Goal: Obtain resource: Download file/media

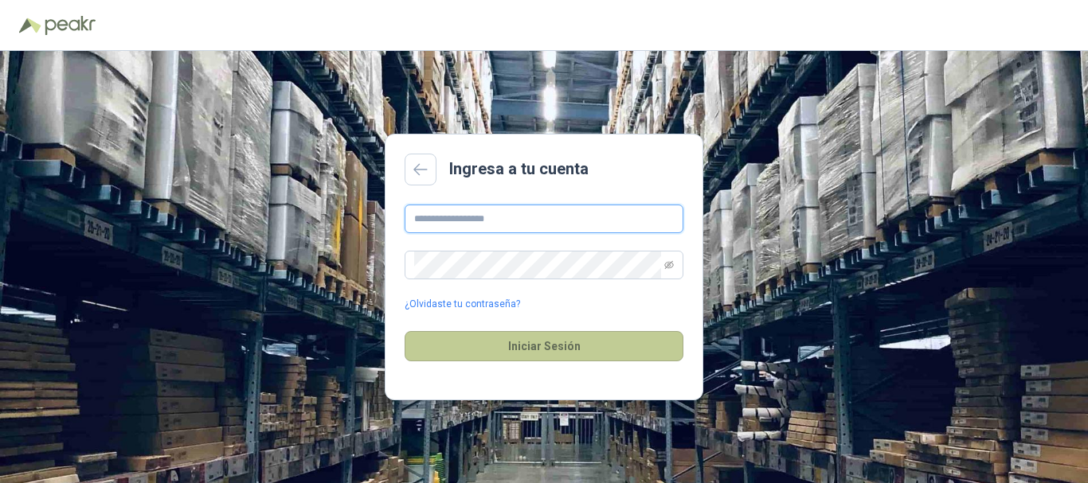
type input "**********"
click at [530, 339] on button "Iniciar Sesión" at bounding box center [544, 346] width 279 height 30
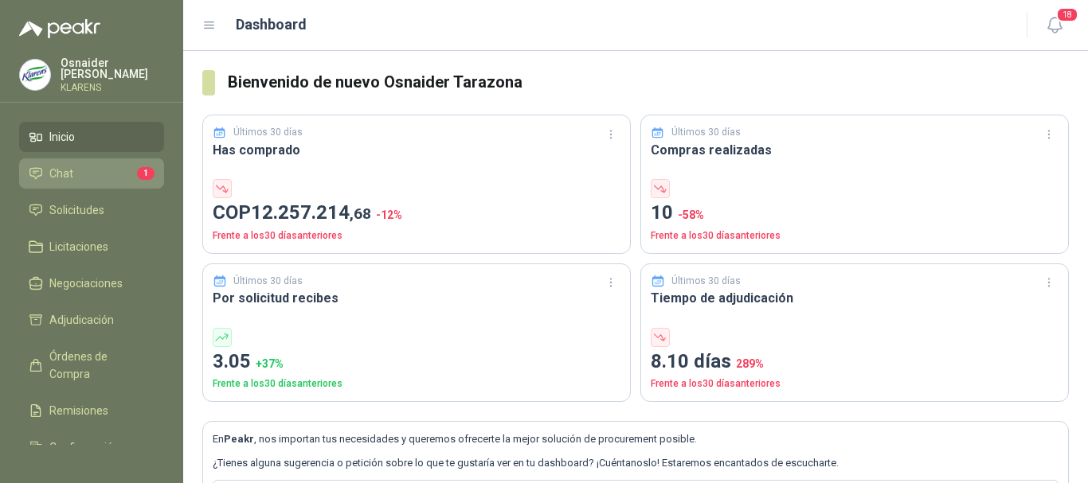
click at [69, 158] on link "Chat 1" at bounding box center [91, 173] width 145 height 30
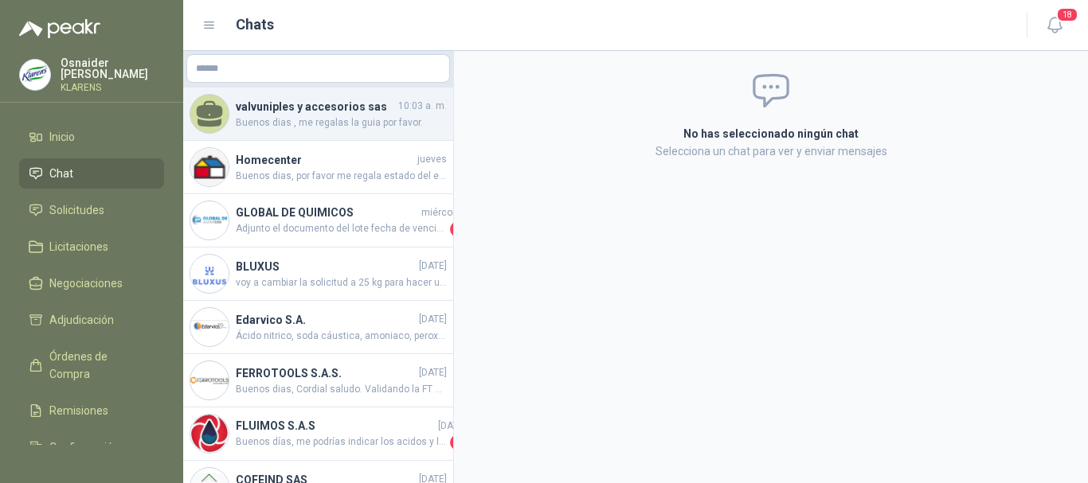
click at [330, 125] on span "Buenos dias , me regalas la guia por favor." at bounding box center [341, 122] width 211 height 15
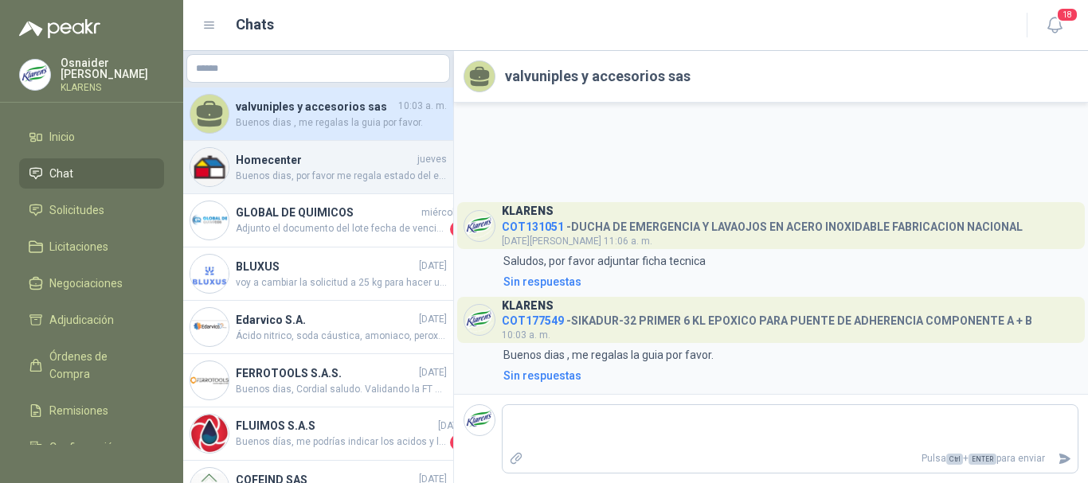
click at [287, 186] on div "Homecenter [DATE] Buenos dias, por favor me regala estado del envio de este ped…" at bounding box center [318, 167] width 270 height 53
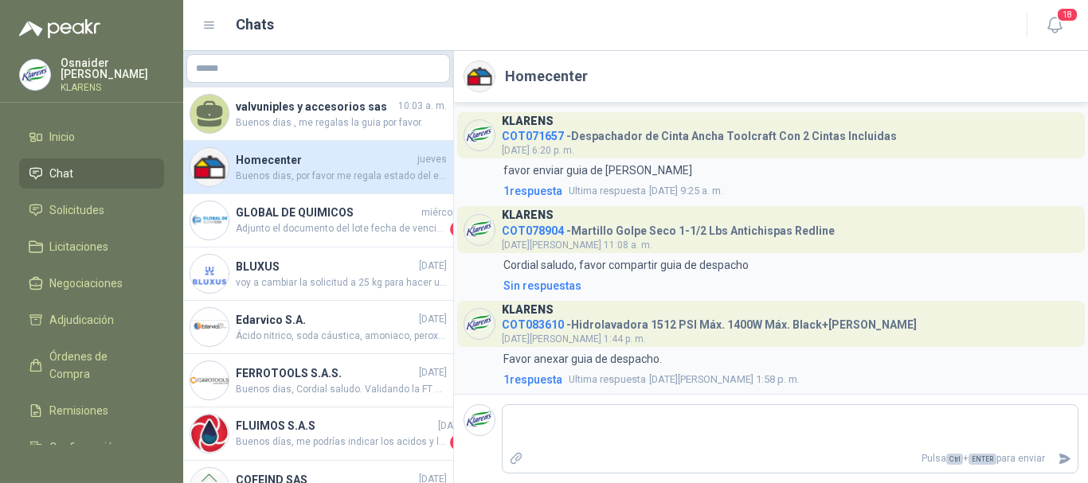
scroll to position [1961, 0]
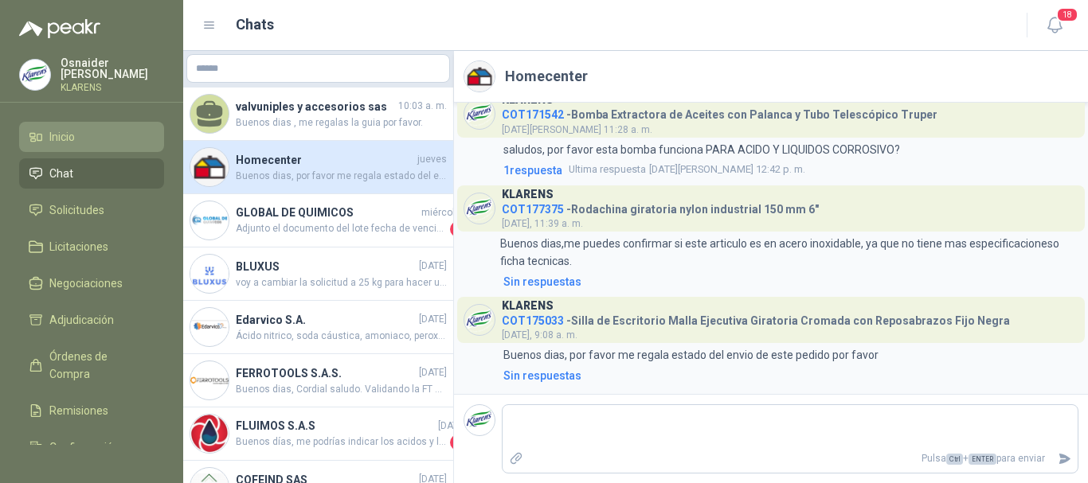
click at [89, 143] on link "Inicio" at bounding box center [91, 137] width 145 height 30
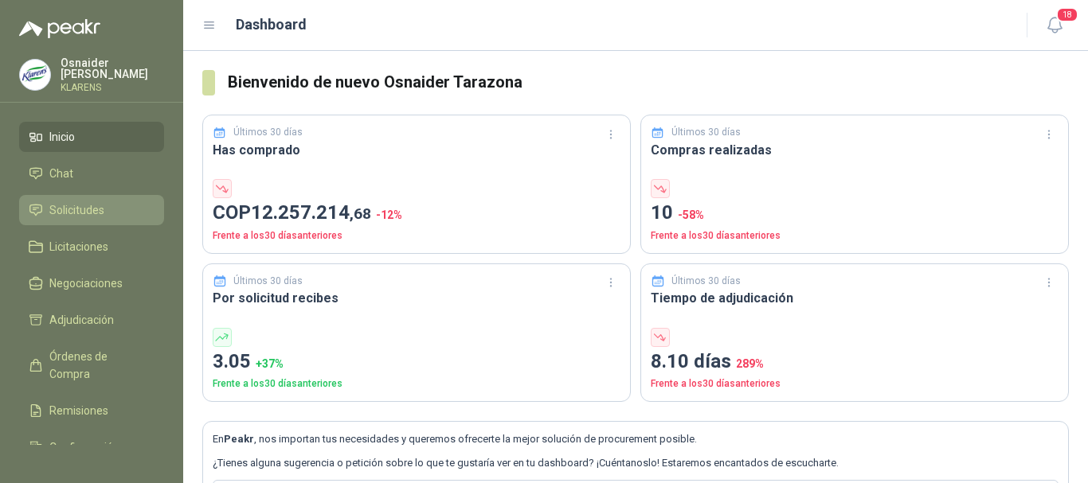
click at [101, 217] on link "Solicitudes" at bounding box center [91, 210] width 145 height 30
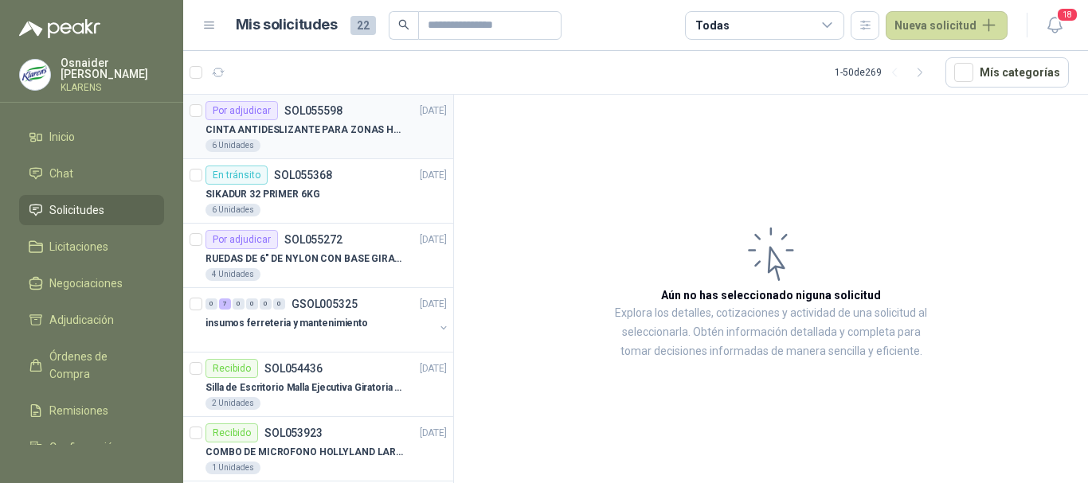
click at [327, 127] on p "CINTA ANTIDESLIZANTE PARA ZONAS HUMEDAS" at bounding box center [304, 130] width 198 height 15
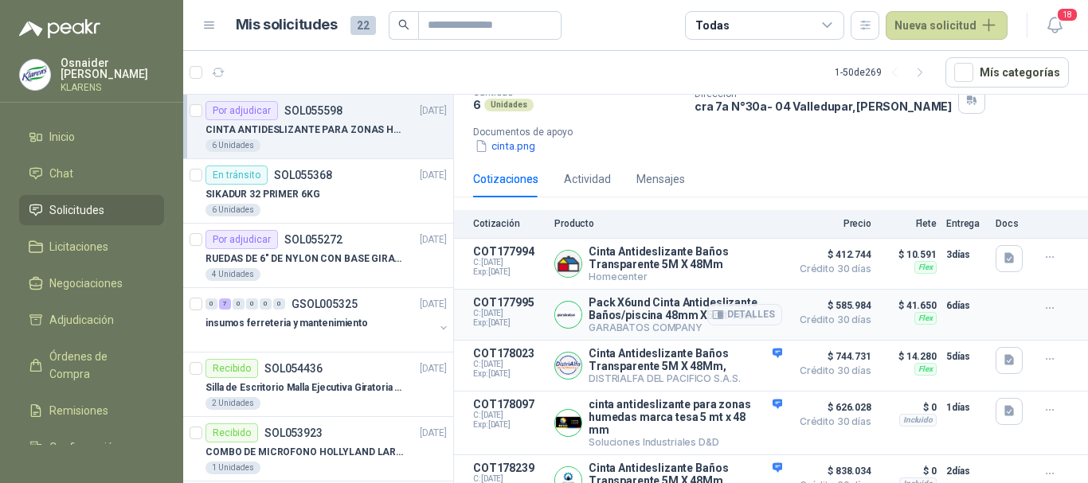
scroll to position [154, 0]
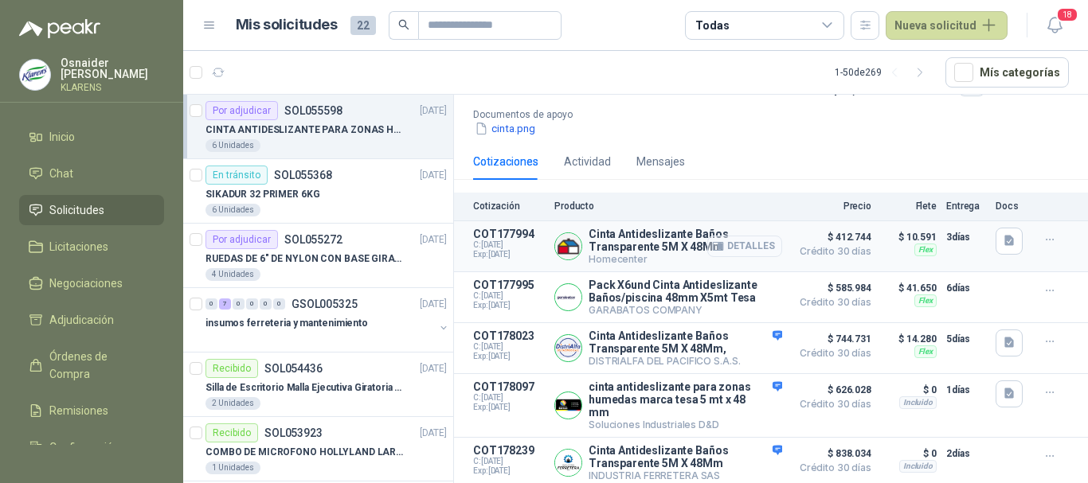
click at [752, 240] on button "Detalles" at bounding box center [744, 247] width 75 height 22
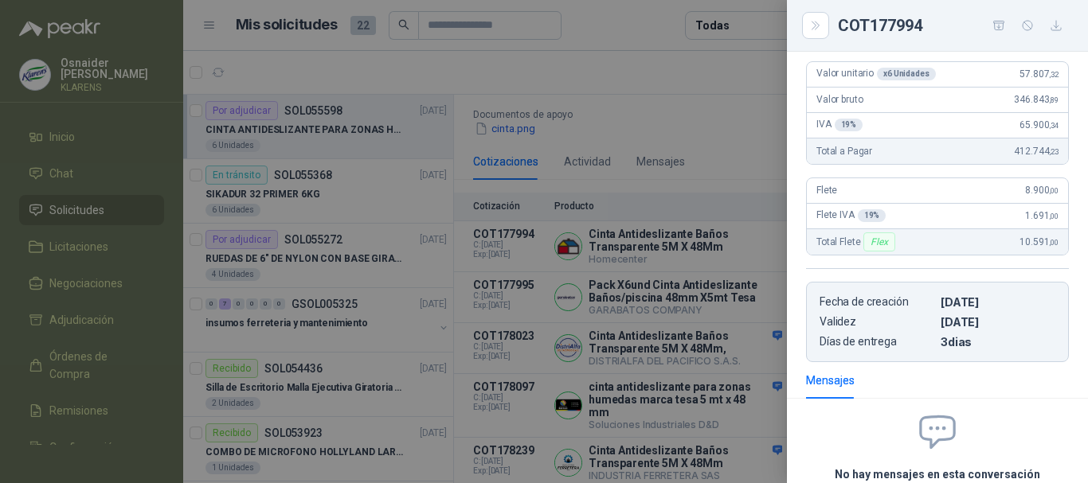
scroll to position [167, 0]
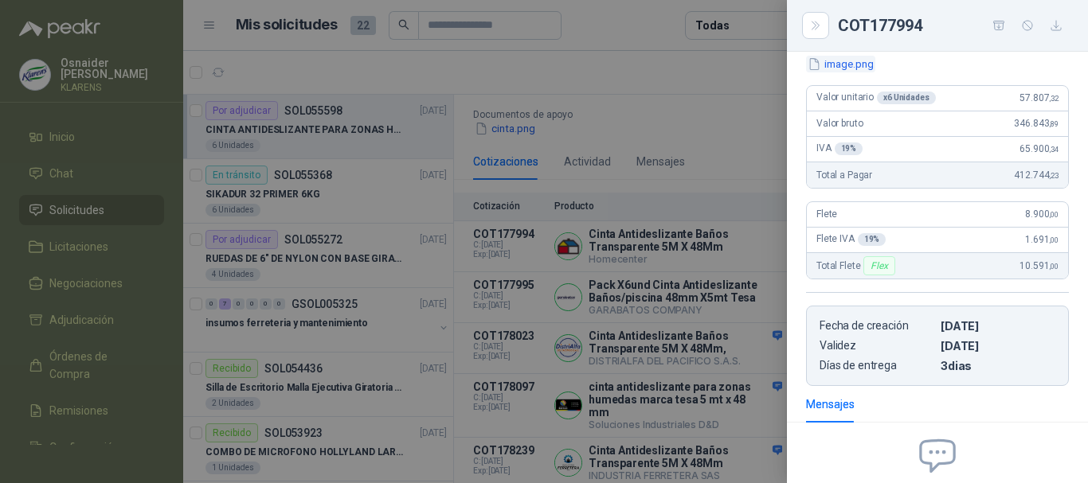
click at [852, 65] on button "image.png" at bounding box center [840, 64] width 69 height 17
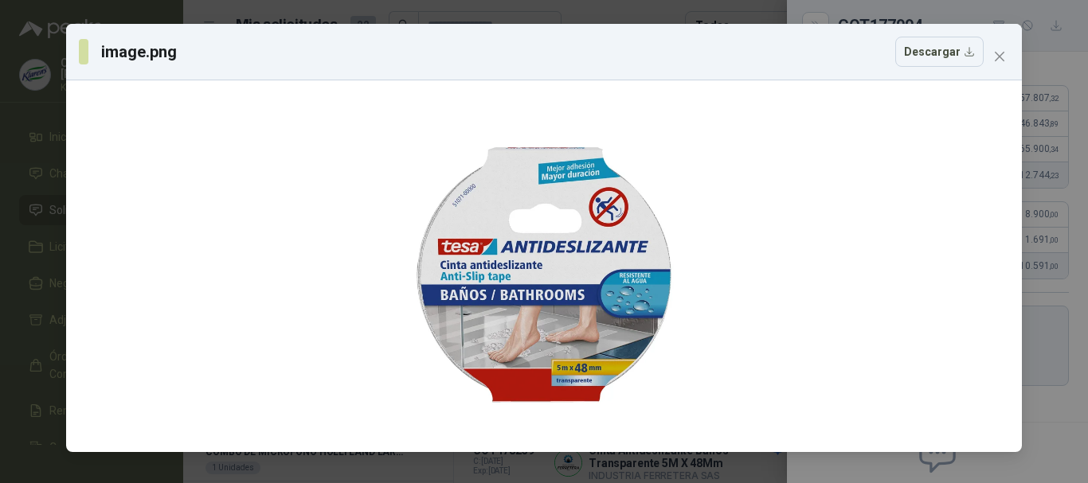
click at [0, 206] on div "image.png Descargar" at bounding box center [544, 241] width 1088 height 483
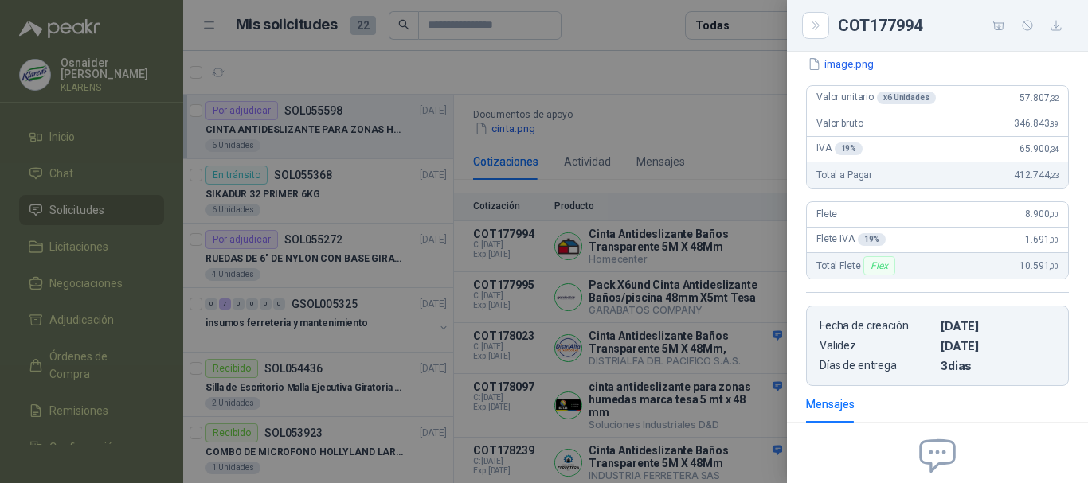
click at [662, 333] on div at bounding box center [544, 241] width 1088 height 483
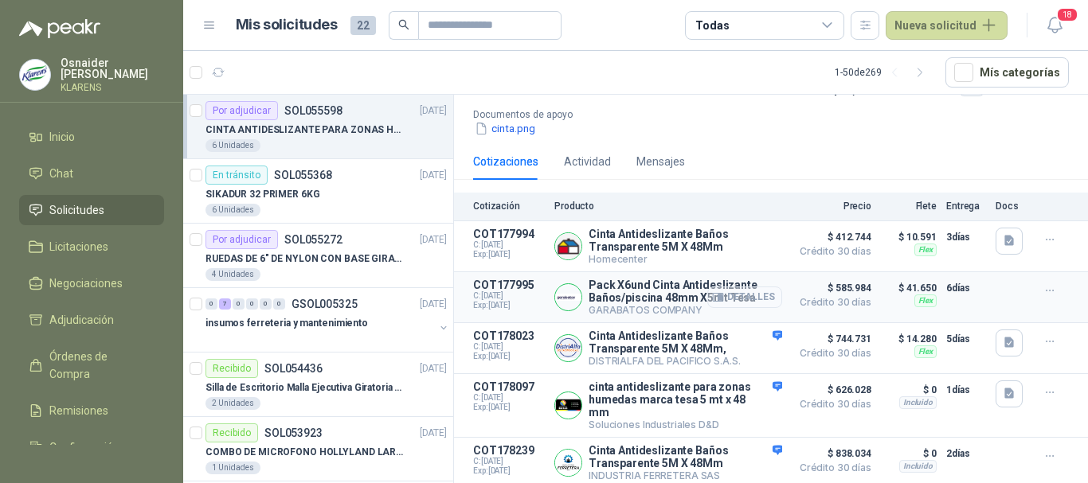
click at [738, 295] on button "Detalles" at bounding box center [744, 298] width 75 height 22
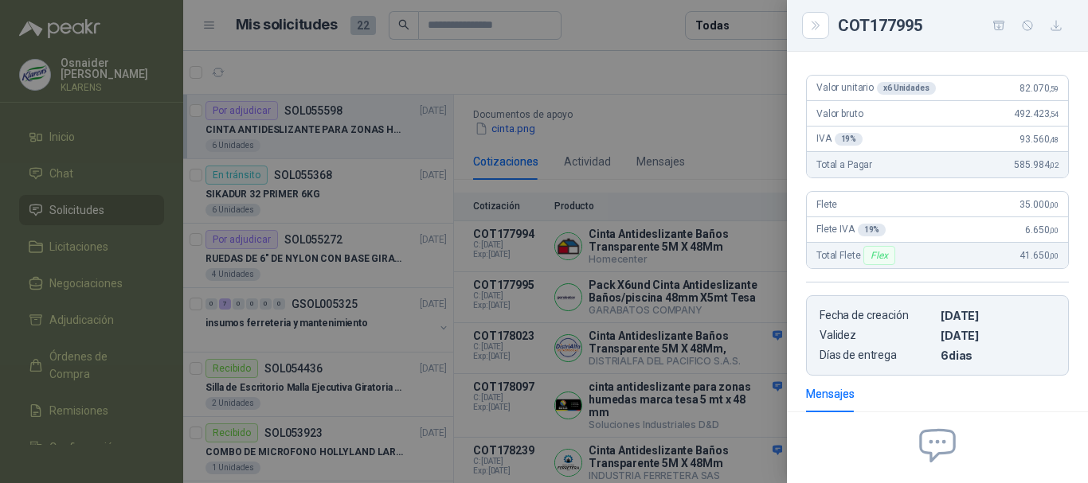
scroll to position [0, 0]
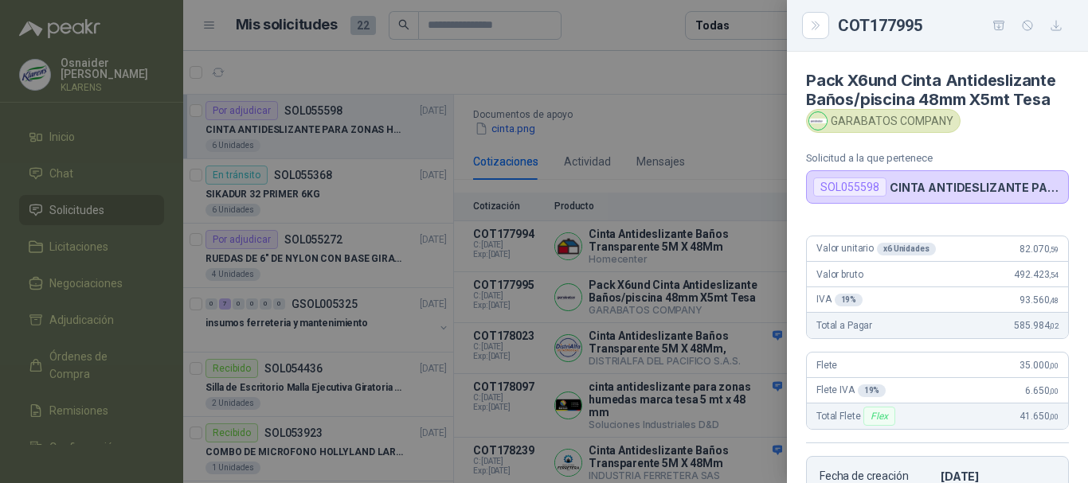
click at [747, 177] on div at bounding box center [544, 241] width 1088 height 483
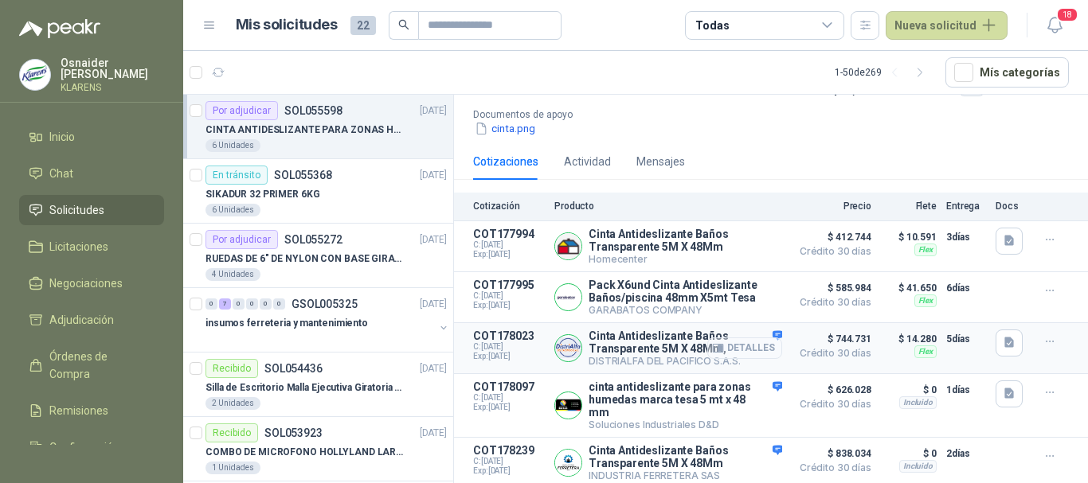
click at [743, 346] on button "Detalles" at bounding box center [744, 349] width 75 height 22
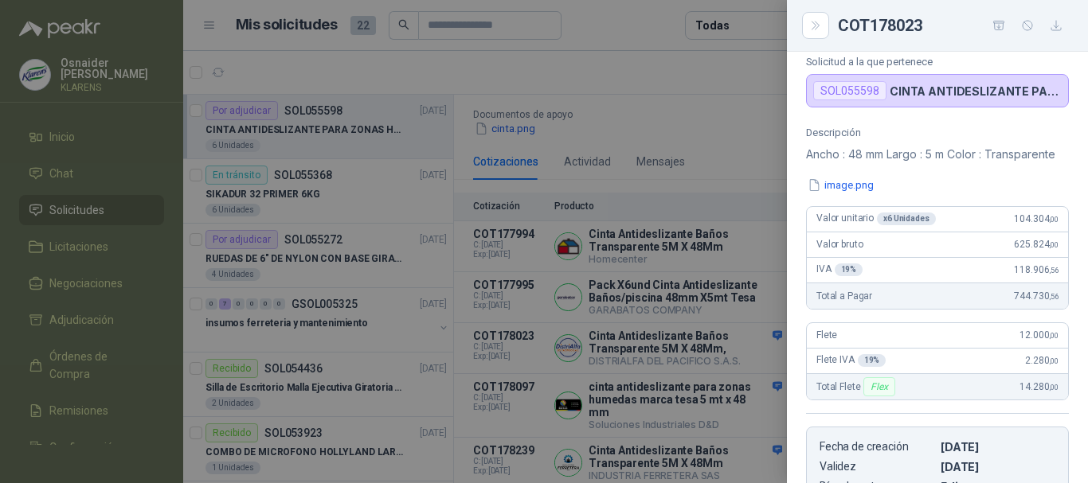
scroll to position [84, 0]
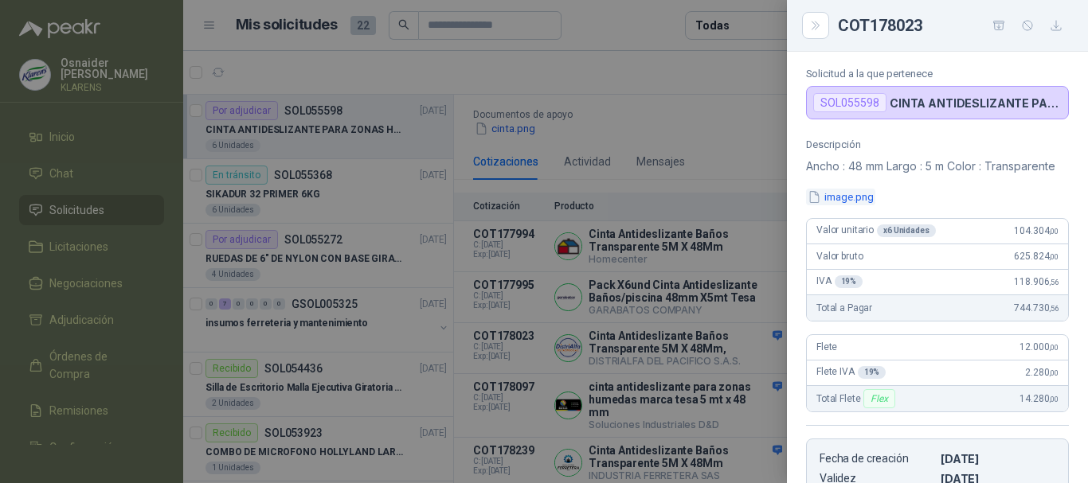
click at [874, 205] on button "image.png" at bounding box center [840, 197] width 69 height 17
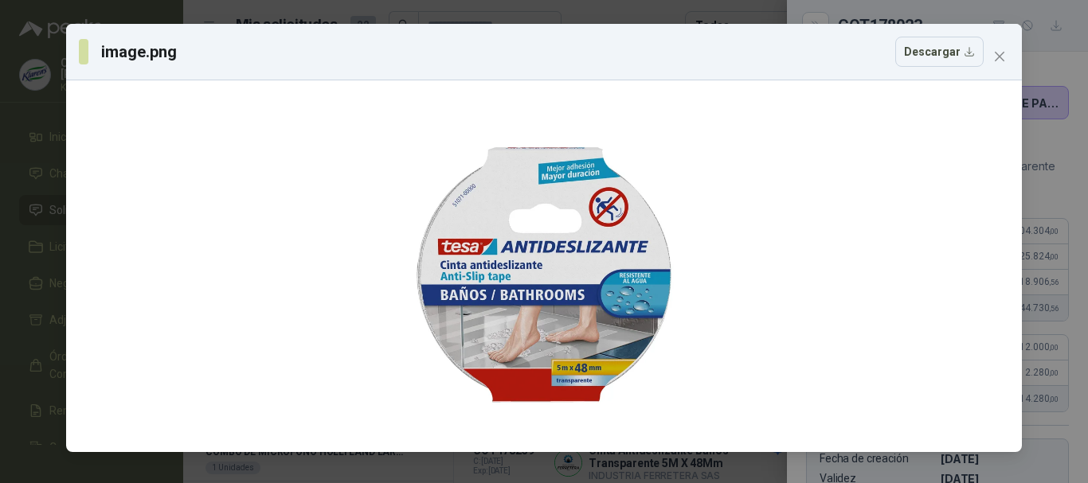
click at [0, 174] on div "image.png Descargar" at bounding box center [544, 241] width 1088 height 483
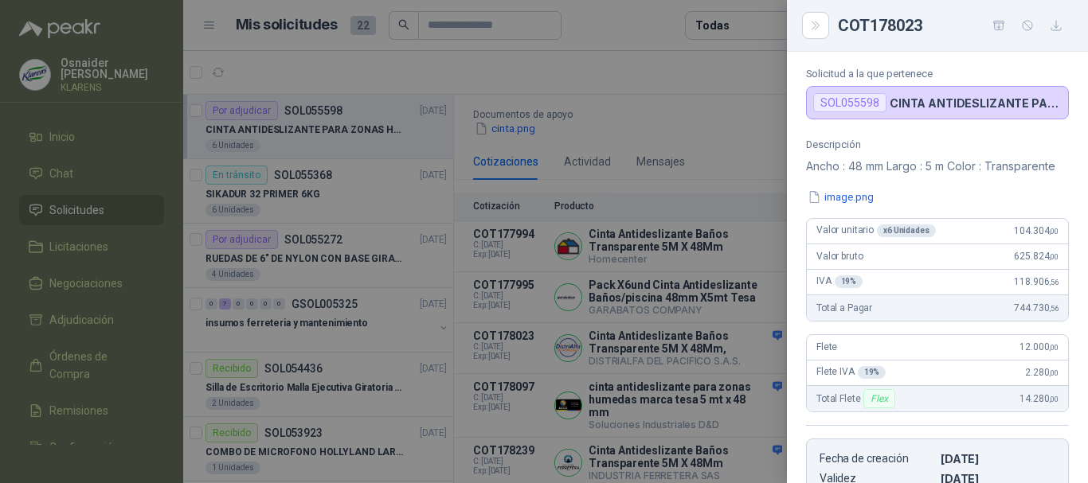
click at [514, 203] on div at bounding box center [544, 241] width 1088 height 483
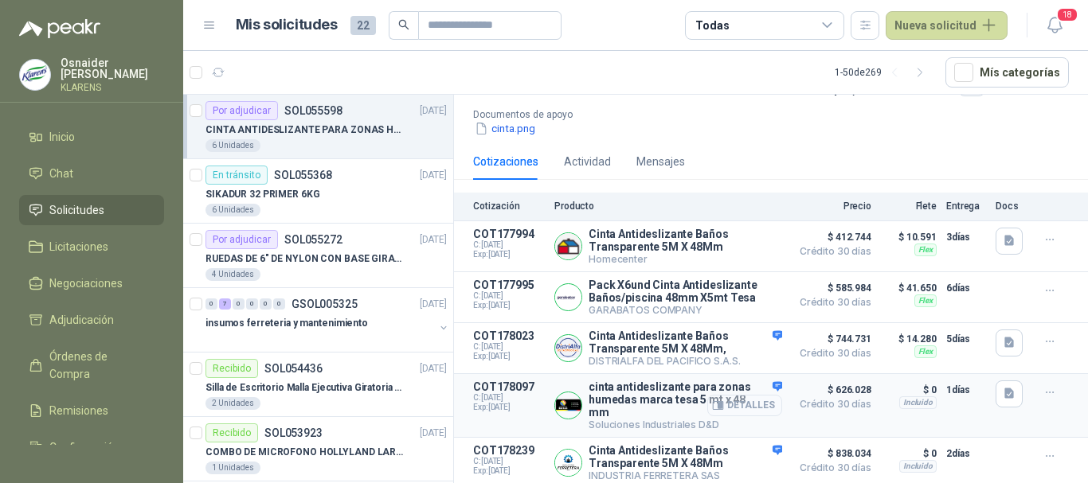
click at [734, 395] on button "Detalles" at bounding box center [744, 406] width 75 height 22
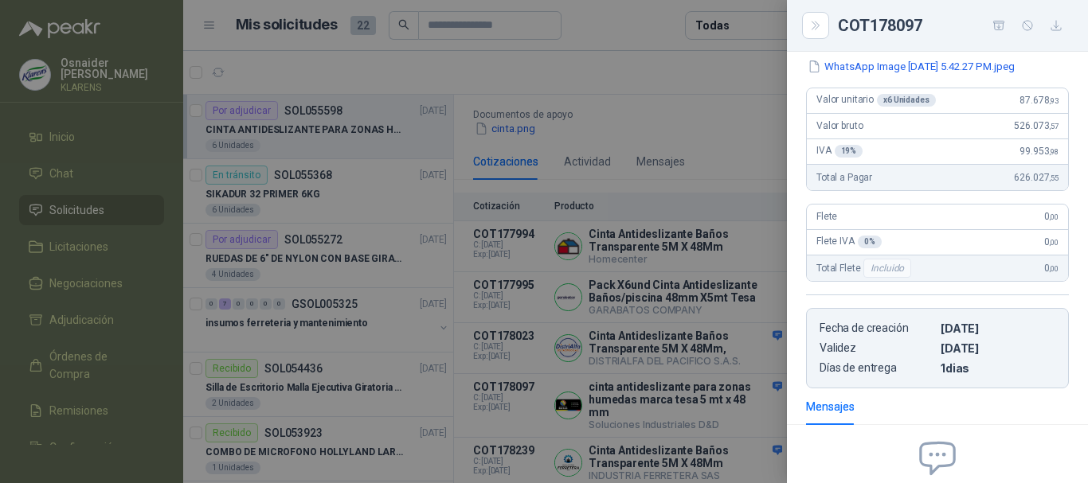
scroll to position [104, 0]
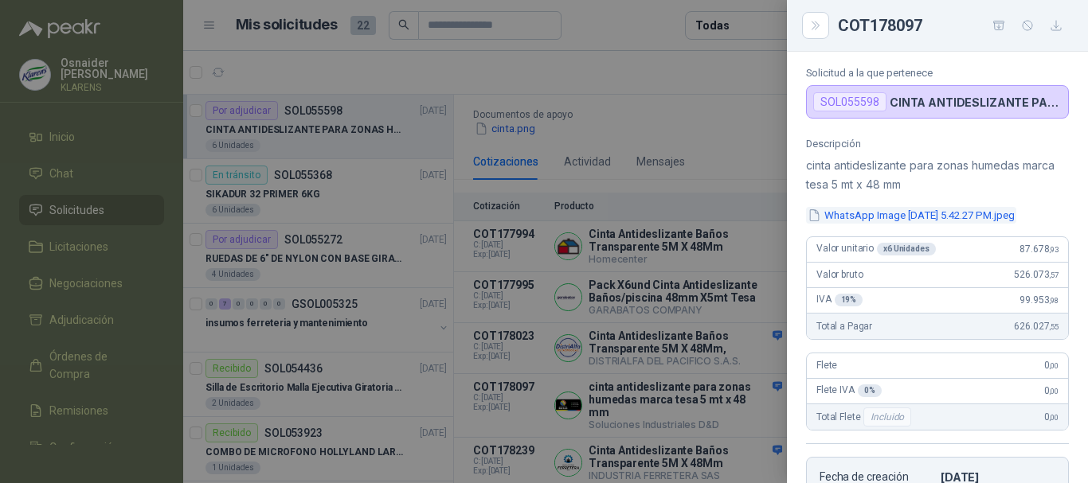
click at [852, 216] on button "WhatsApp Image [DATE] 5.42.27 PM.jpeg" at bounding box center [911, 215] width 210 height 17
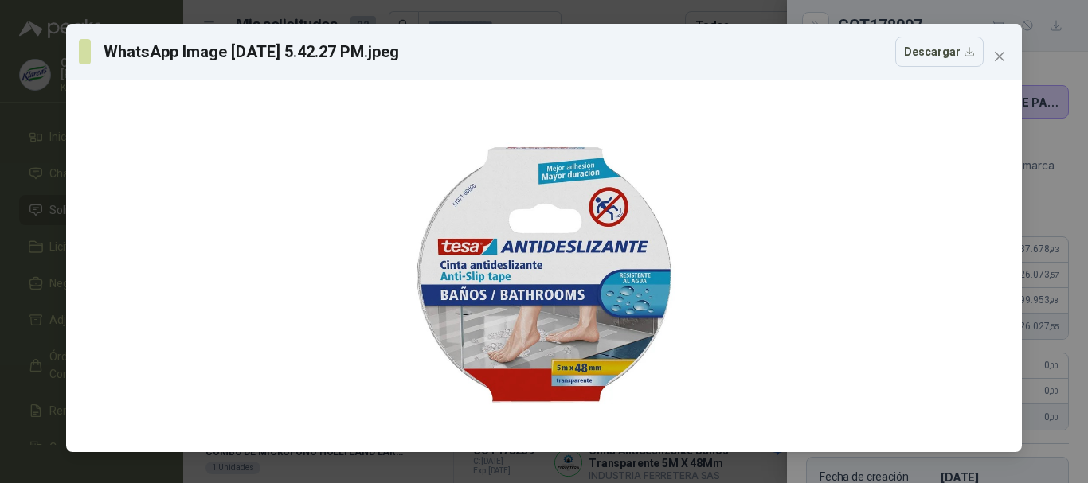
drag, startPoint x: 1, startPoint y: 206, endPoint x: 48, endPoint y: 202, distance: 47.2
click at [1, 205] on div "WhatsApp Image [DATE] 5.42.27 PM.jpeg Descargar" at bounding box center [544, 241] width 1088 height 483
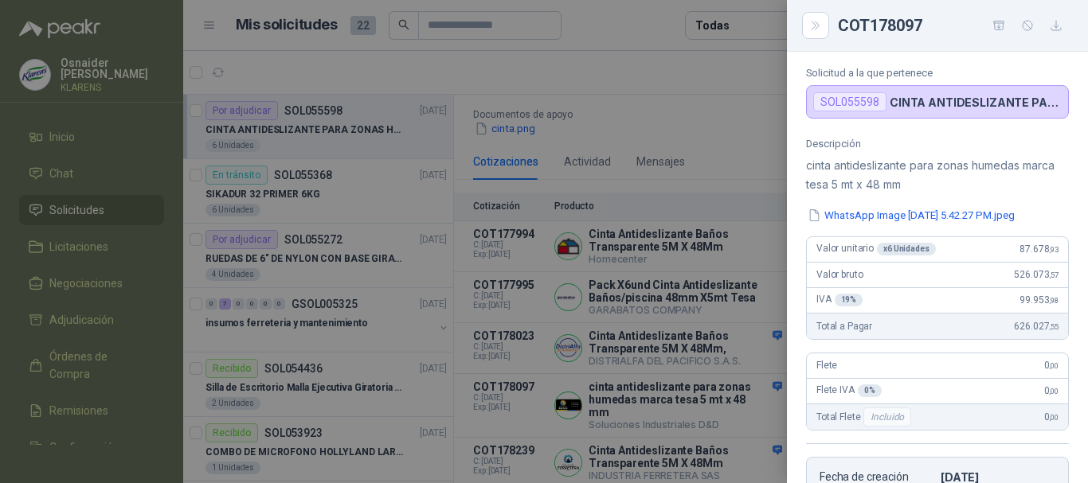
click at [529, 266] on div at bounding box center [544, 241] width 1088 height 483
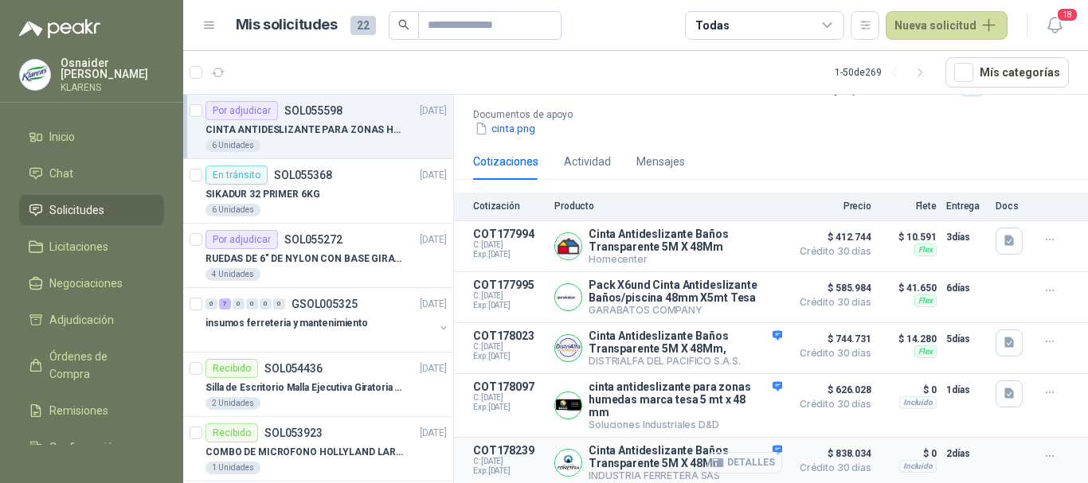
click at [732, 463] on button "Detalles" at bounding box center [744, 463] width 75 height 22
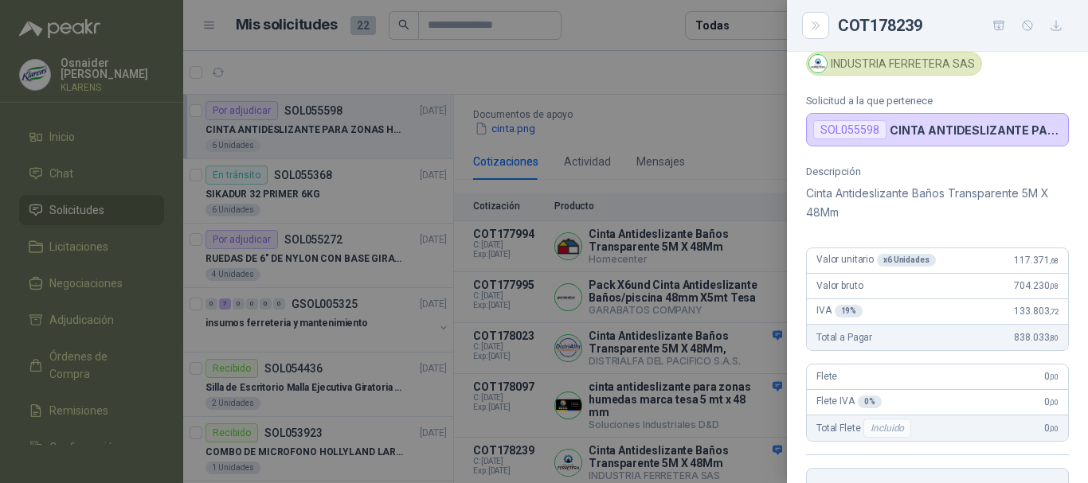
scroll to position [0, 0]
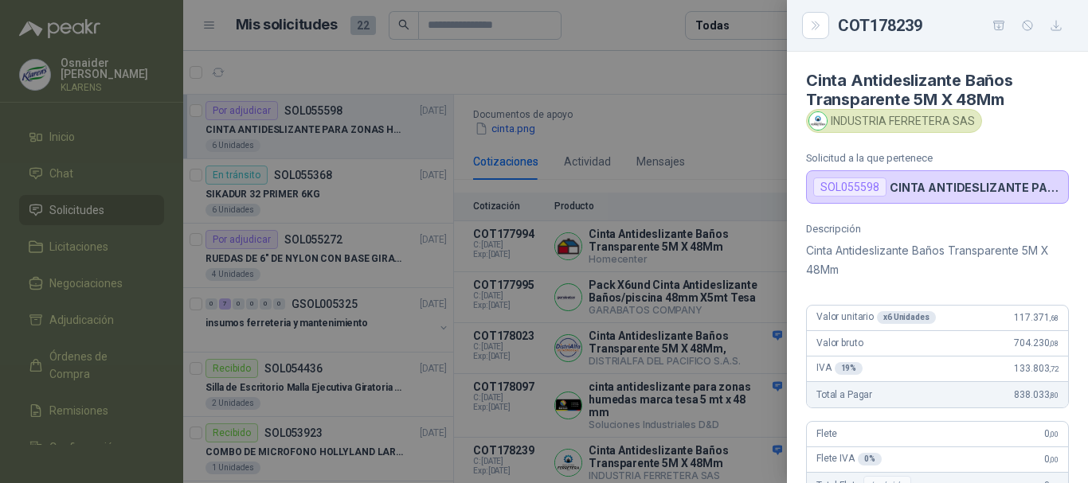
click at [694, 170] on div at bounding box center [544, 241] width 1088 height 483
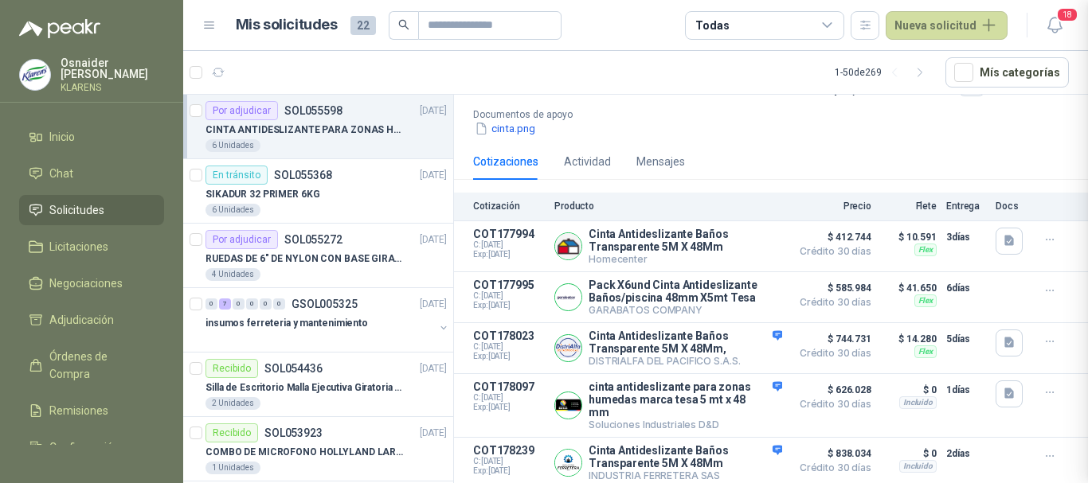
scroll to position [387, 0]
click at [755, 237] on button "Detalles" at bounding box center [744, 247] width 75 height 22
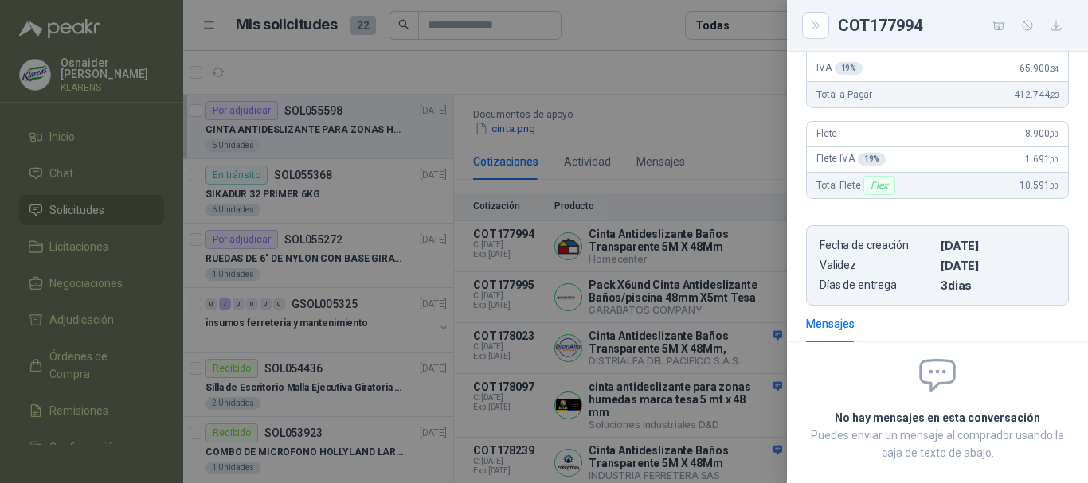
scroll to position [96, 0]
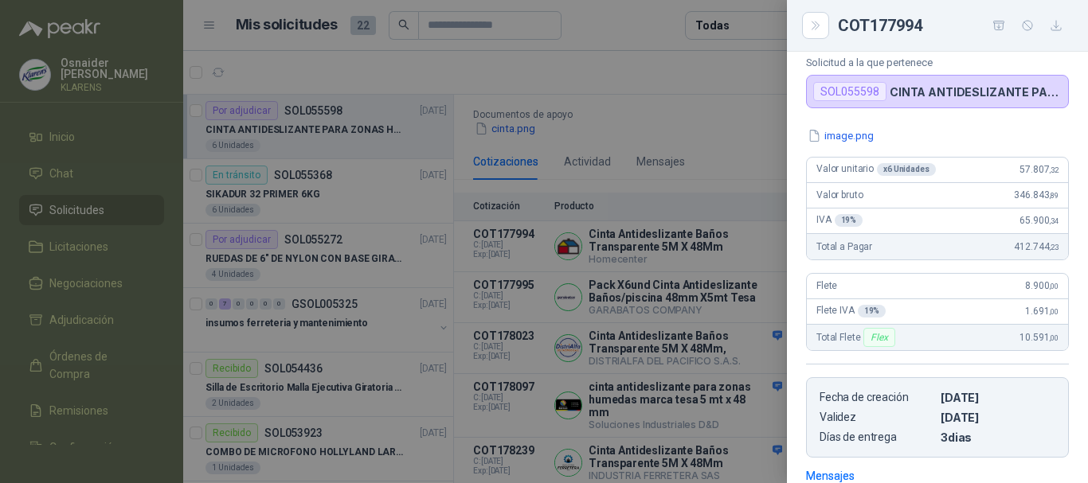
click at [604, 256] on div at bounding box center [544, 241] width 1088 height 483
